Goal: Task Accomplishment & Management: Use online tool/utility

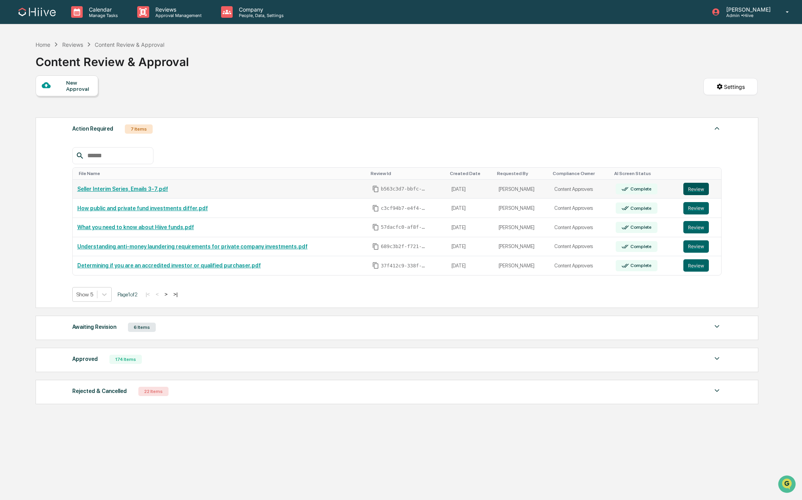
click at [703, 188] on button "Review" at bounding box center [695, 189] width 25 height 12
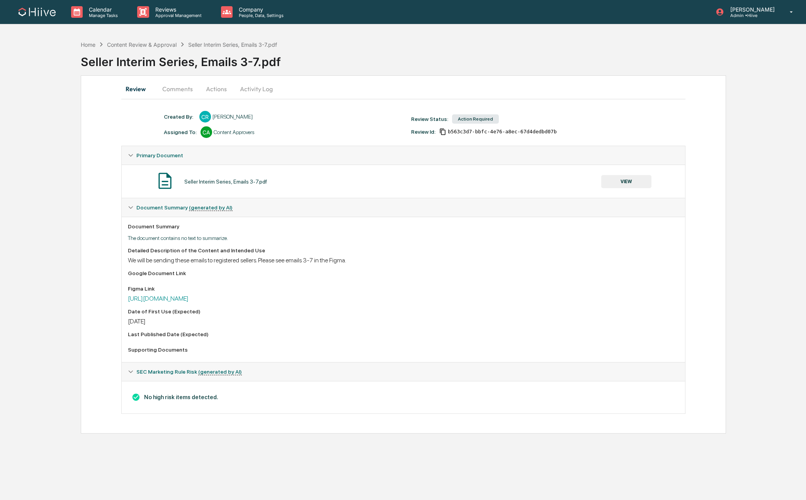
click at [183, 90] on button "Comments" at bounding box center [177, 89] width 43 height 19
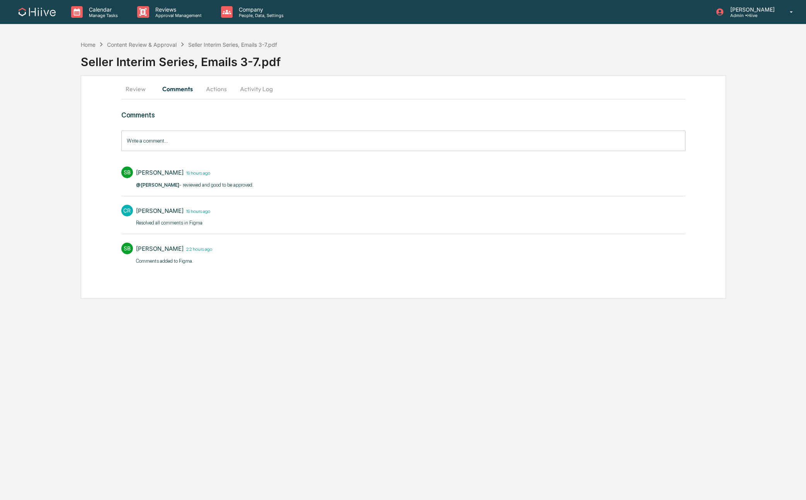
click at [214, 89] on button "Actions" at bounding box center [216, 89] width 35 height 19
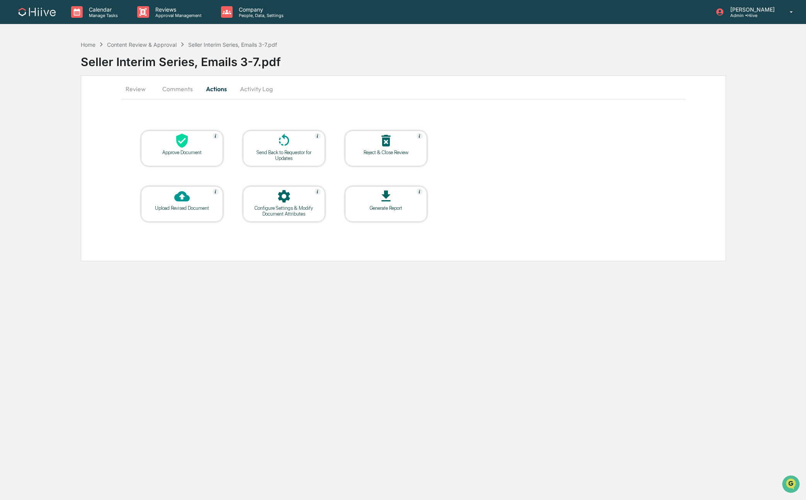
click at [180, 131] on div "Approve Document" at bounding box center [182, 149] width 82 height 36
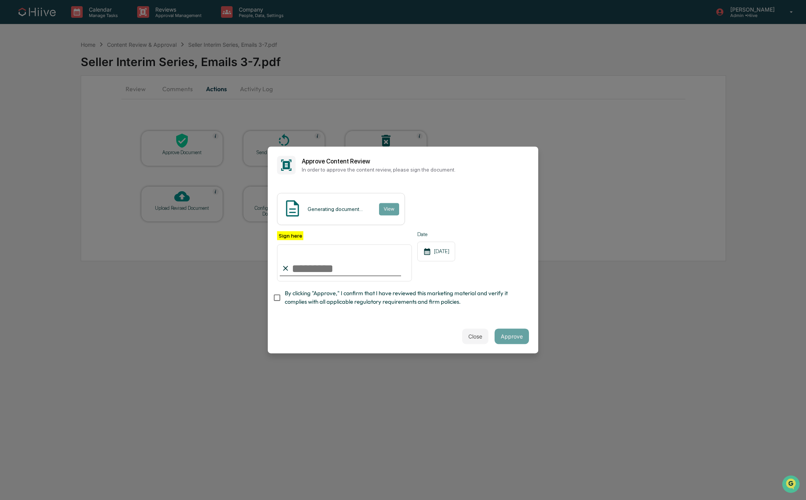
type input "**********"
click at [302, 297] on span "By clicking "Approve," I confirm that I have reviewed this marketing material a…" at bounding box center [404, 297] width 238 height 17
click at [517, 309] on div "**********" at bounding box center [403, 270] width 252 height 79
click at [508, 340] on button "Approve" at bounding box center [511, 336] width 34 height 15
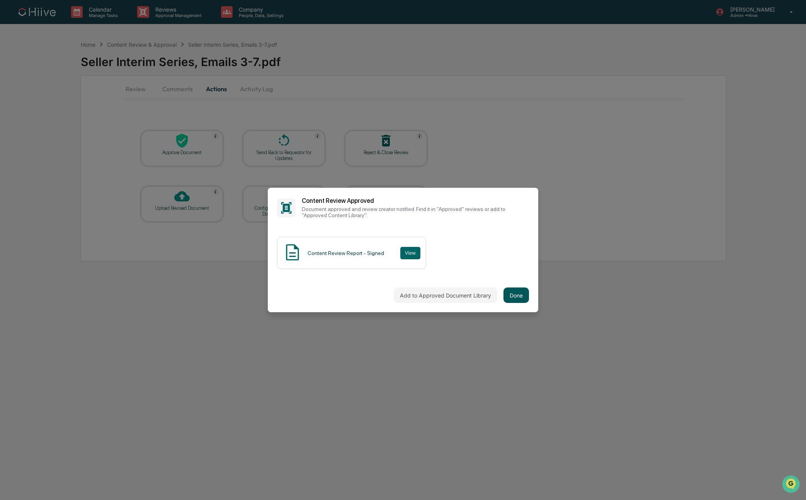
click at [521, 297] on button "Done" at bounding box center [515, 294] width 25 height 15
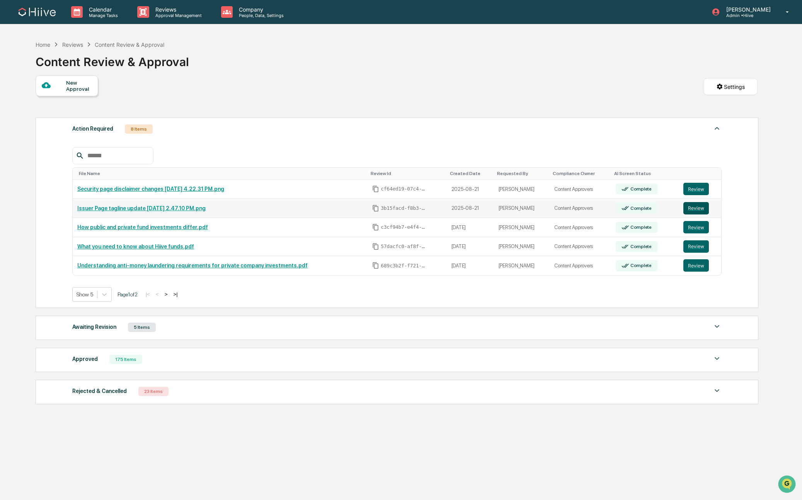
click at [689, 208] on button "Review" at bounding box center [695, 208] width 25 height 12
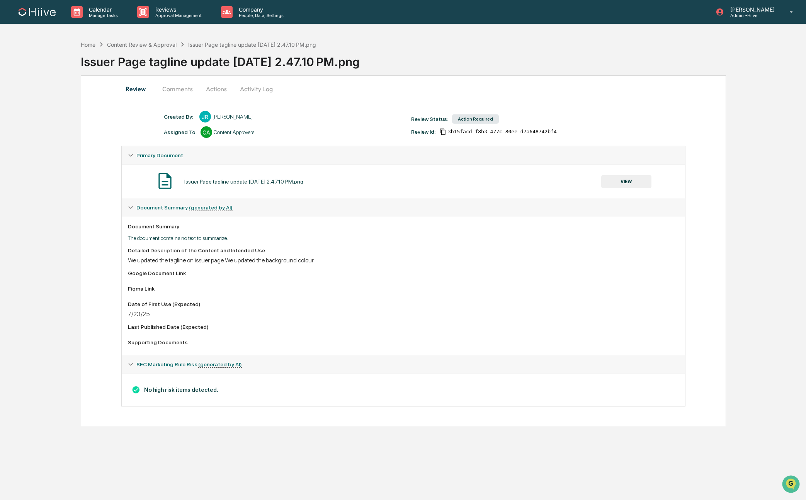
click at [45, 139] on div "Home Content Review & Approval Issuer Page tagline update [DATE] 2.47.10 PM.png…" at bounding box center [403, 231] width 806 height 389
